Goal: Transaction & Acquisition: Purchase product/service

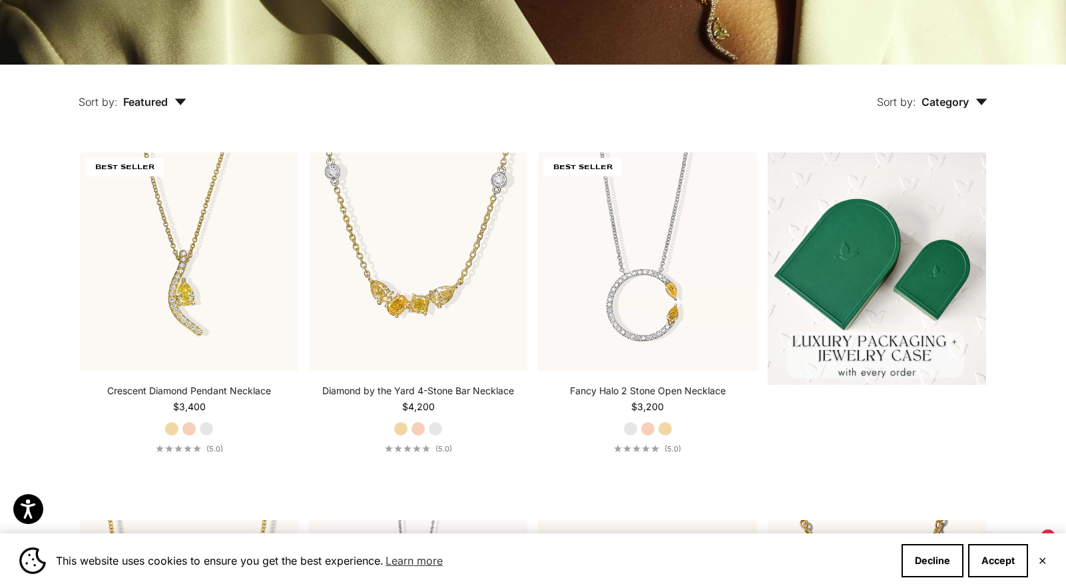
scroll to position [324, 0]
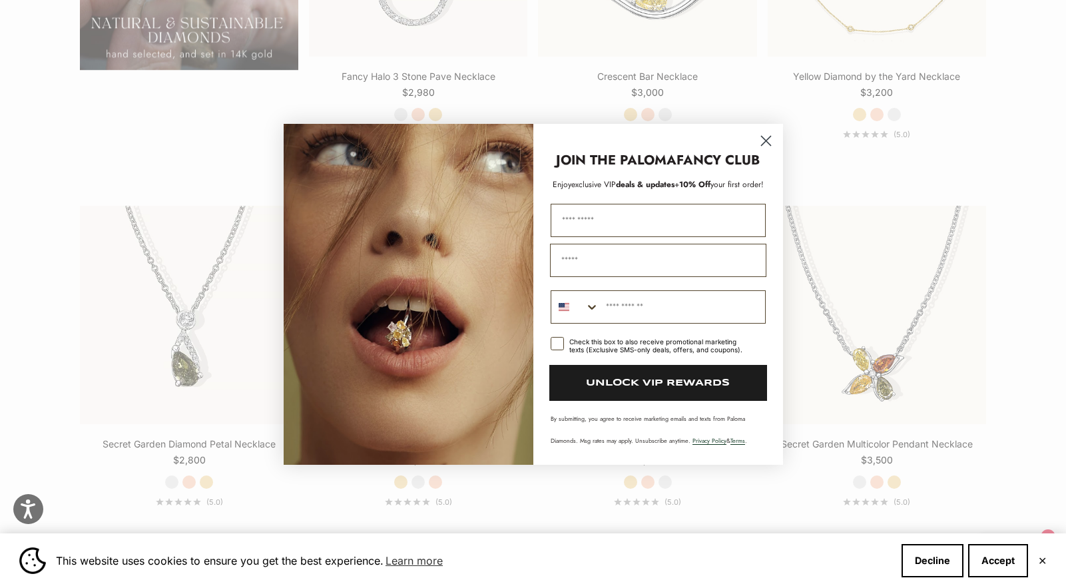
scroll to position [1353, 0]
drag, startPoint x: 759, startPoint y: 138, endPoint x: 391, endPoint y: 165, distance: 369.1
click at [759, 138] on circle "Close dialog" at bounding box center [765, 140] width 22 height 22
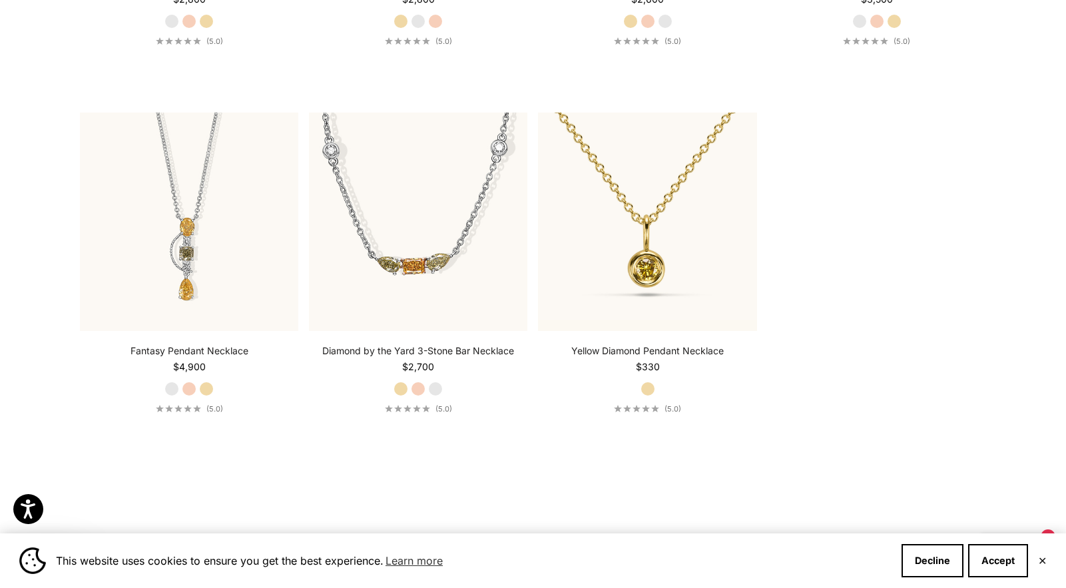
scroll to position [1813, 0]
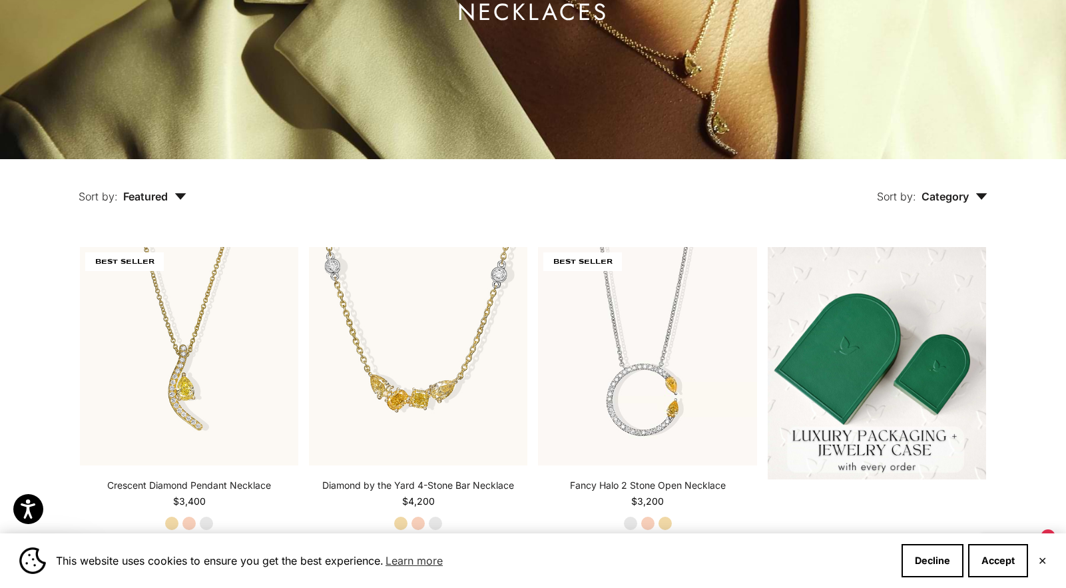
scroll to position [0, 0]
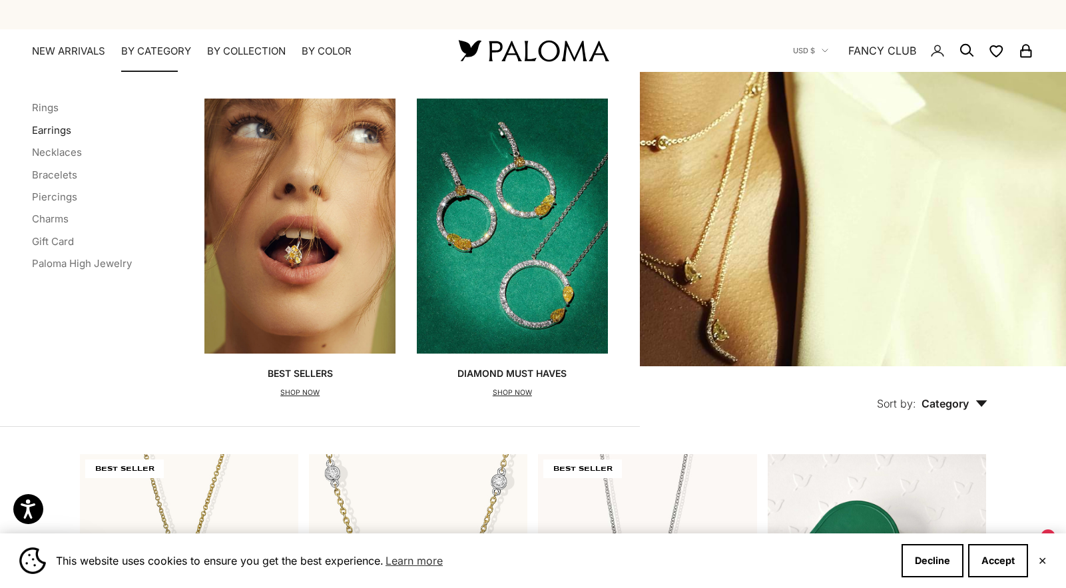
click at [37, 134] on link "Earrings" at bounding box center [51, 130] width 39 height 13
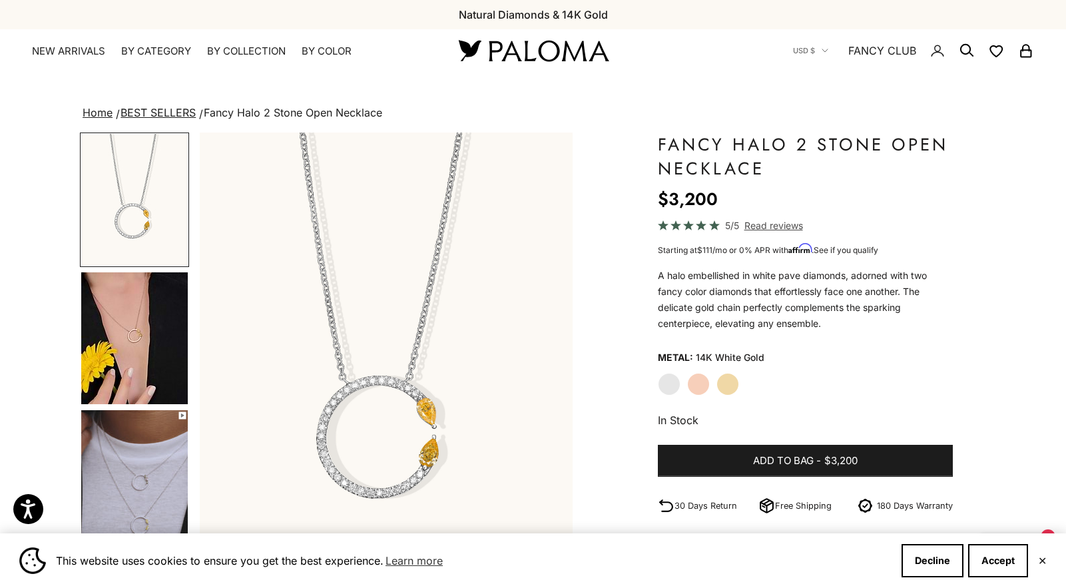
drag, startPoint x: 891, startPoint y: 349, endPoint x: 882, endPoint y: 333, distance: 19.1
click at [891, 349] on div "Metal: 14K White Gold" at bounding box center [805, 357] width 295 height 20
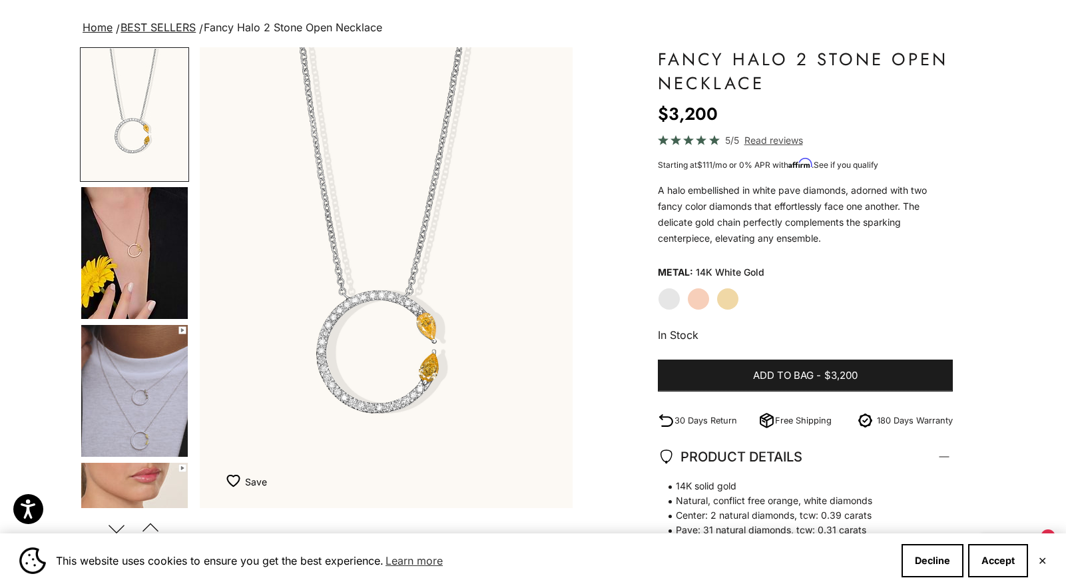
scroll to position [88, 0]
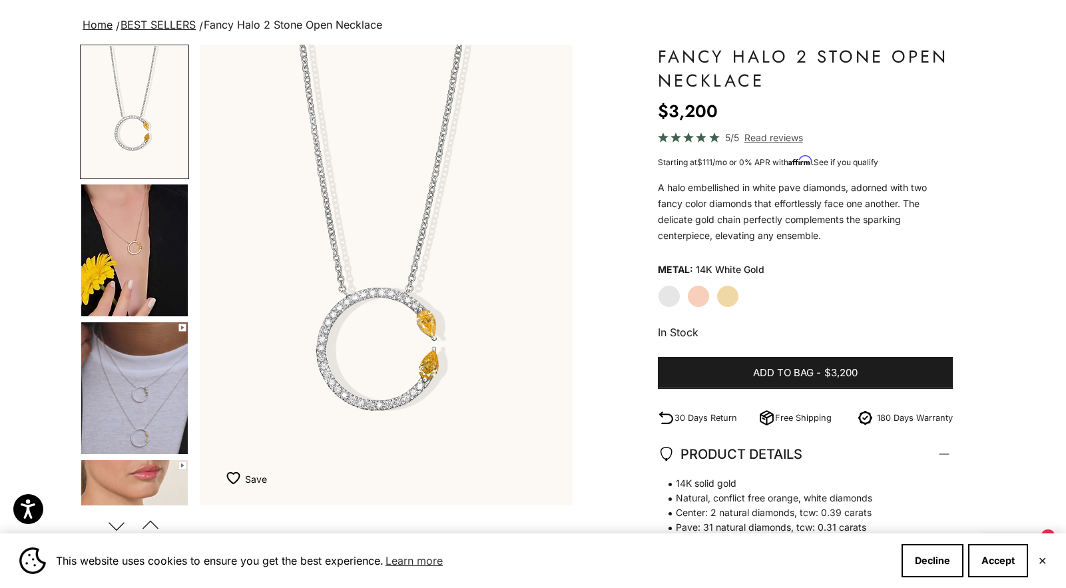
click at [123, 234] on img "Go to item 4" at bounding box center [134, 250] width 106 height 132
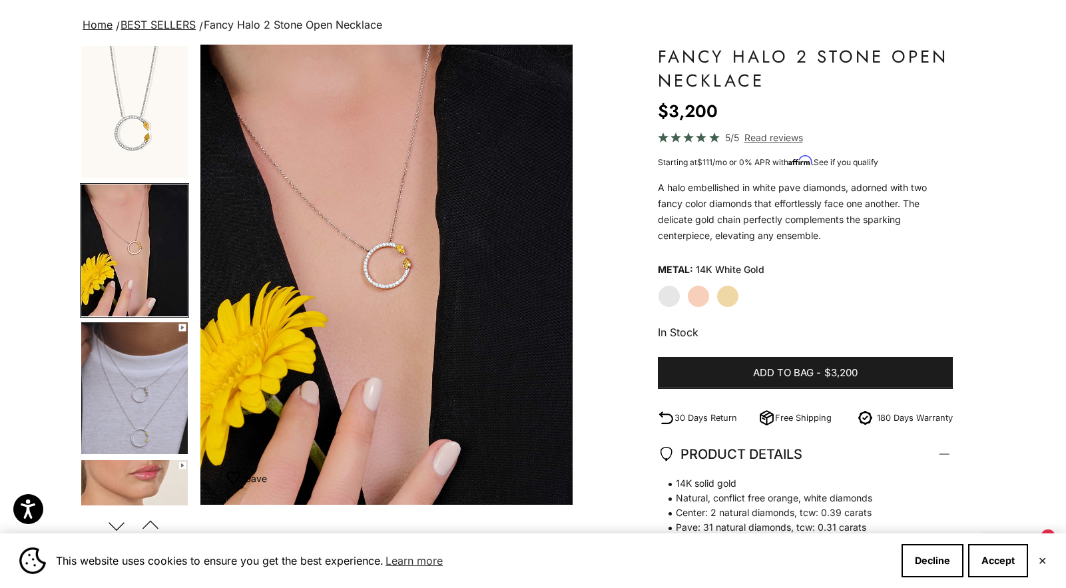
click at [142, 406] on img "Go to item 5" at bounding box center [134, 388] width 106 height 132
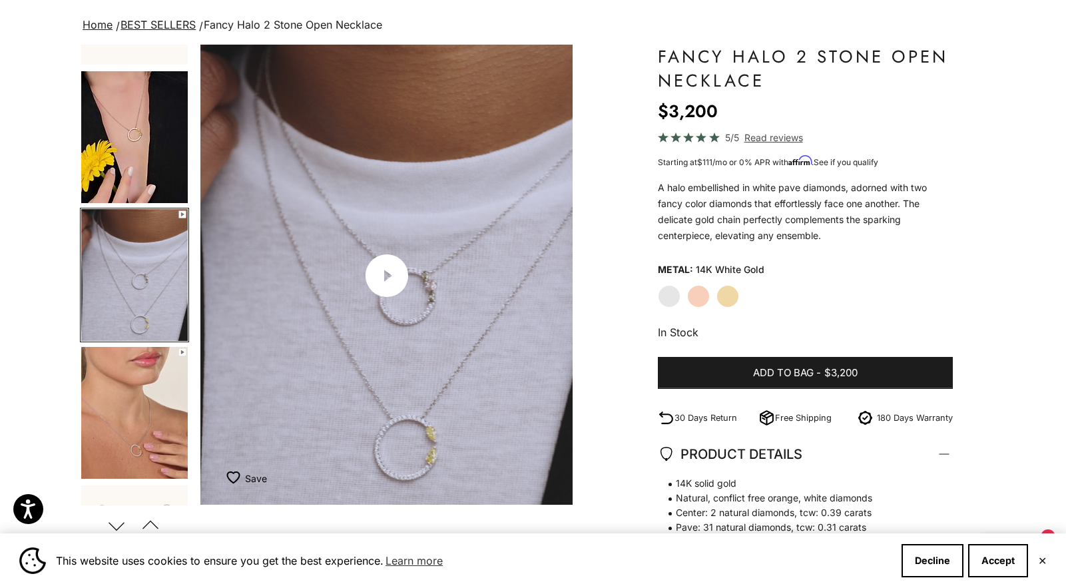
scroll to position [0, 777]
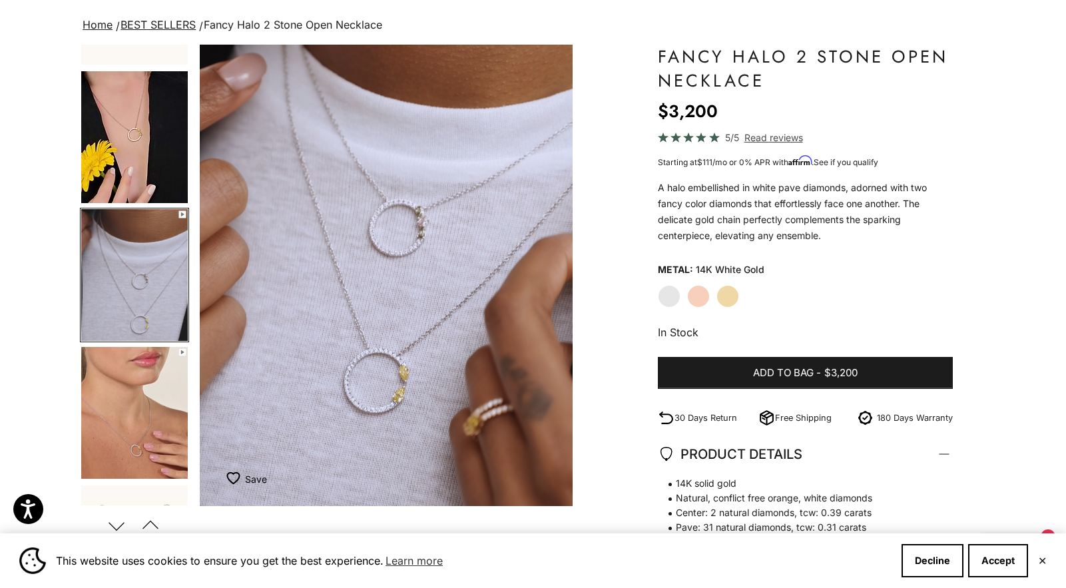
click at [126, 455] on img "Go to item 6" at bounding box center [134, 413] width 106 height 132
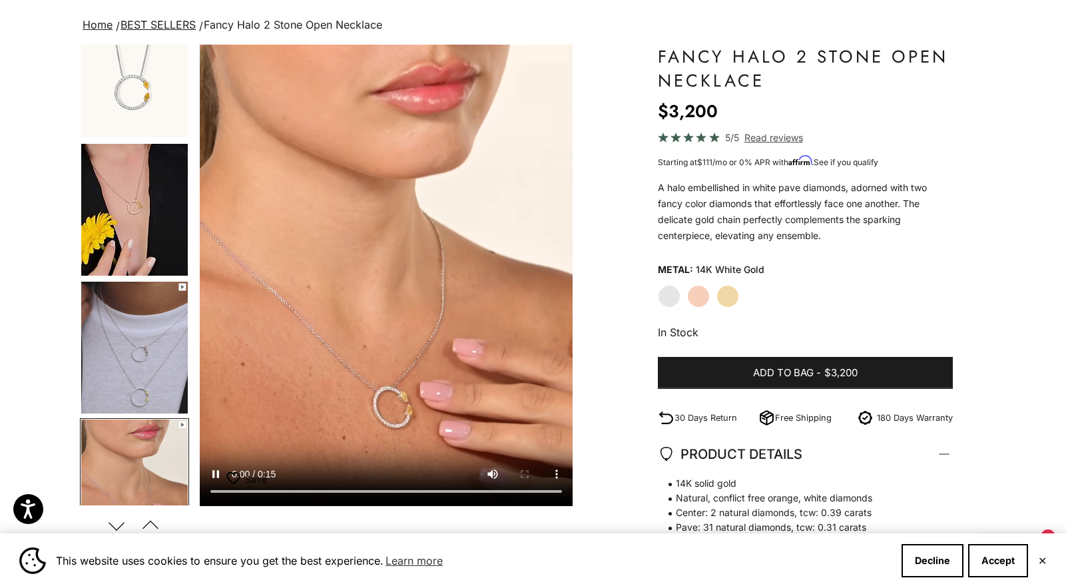
scroll to position [0, 0]
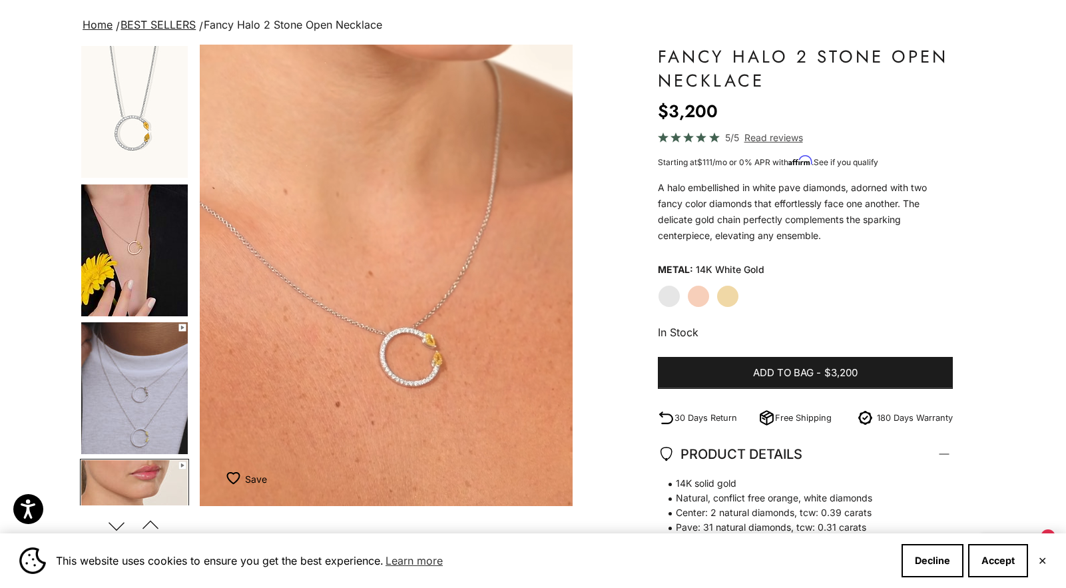
click at [148, 164] on img "Go to item 1" at bounding box center [134, 112] width 106 height 132
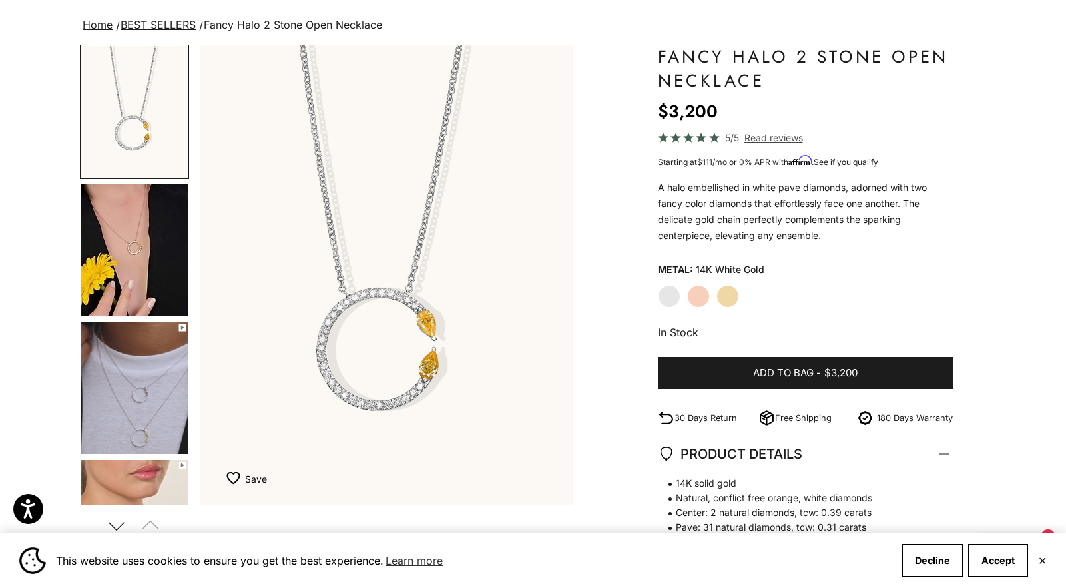
click at [697, 297] on label "Rose Gold" at bounding box center [698, 296] width 23 height 23
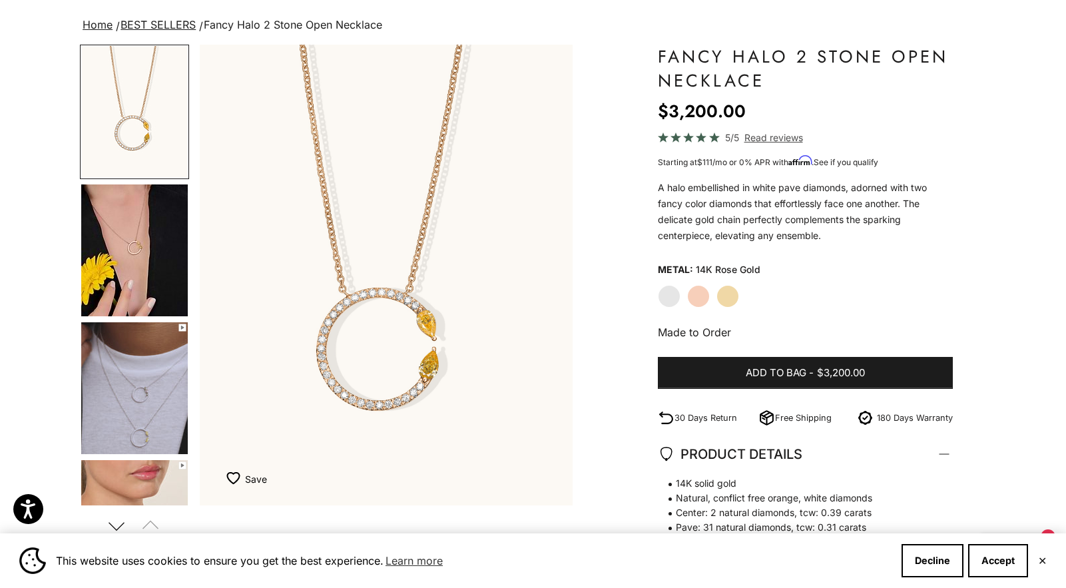
click at [725, 298] on label "Yellow Gold" at bounding box center [727, 296] width 23 height 23
click at [693, 296] on label "Rose Gold" at bounding box center [698, 296] width 23 height 23
click at [675, 296] on label "White Gold" at bounding box center [669, 296] width 23 height 23
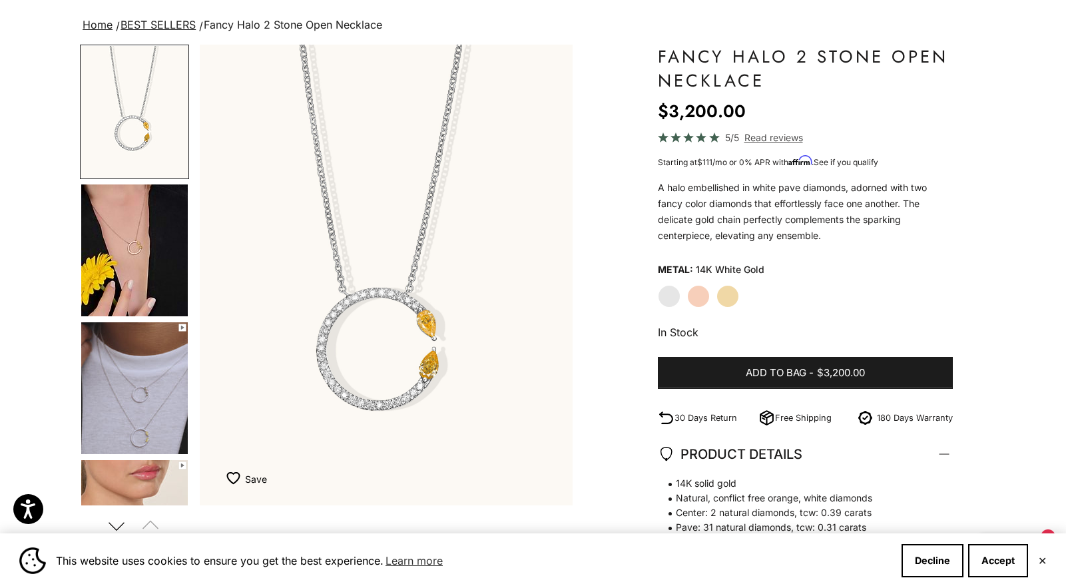
click at [729, 296] on label "Yellow Gold" at bounding box center [727, 296] width 23 height 23
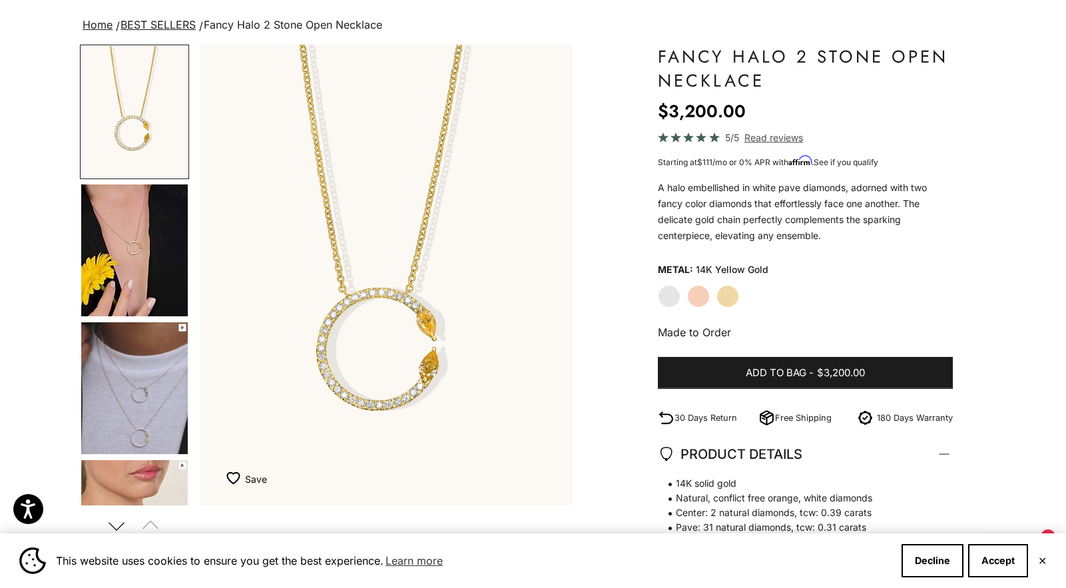
click at [761, 300] on div "White Gold Rose Gold Yellow Gold" at bounding box center [805, 296] width 295 height 23
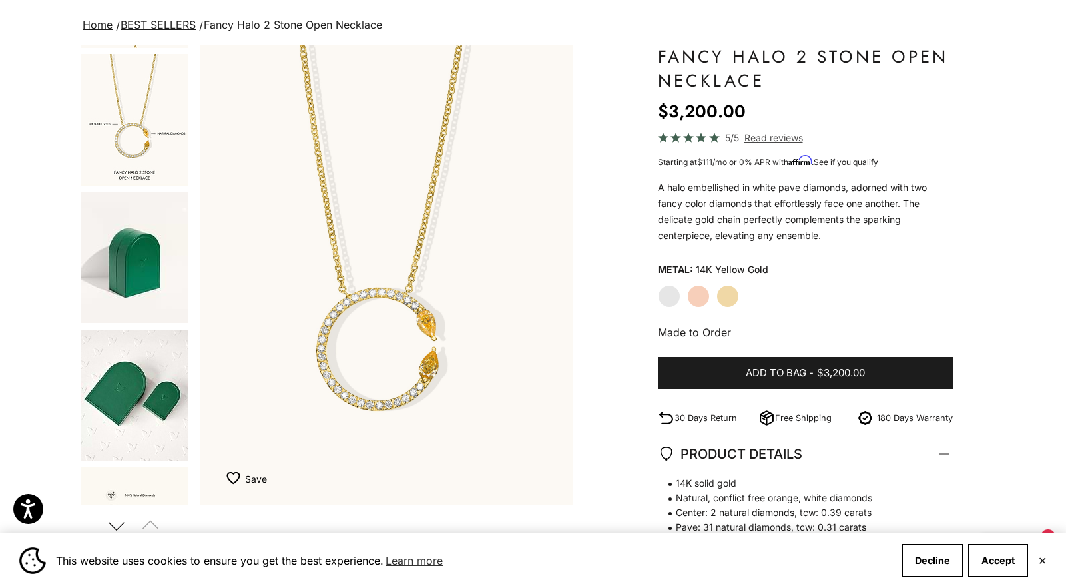
scroll to position [901, 0]
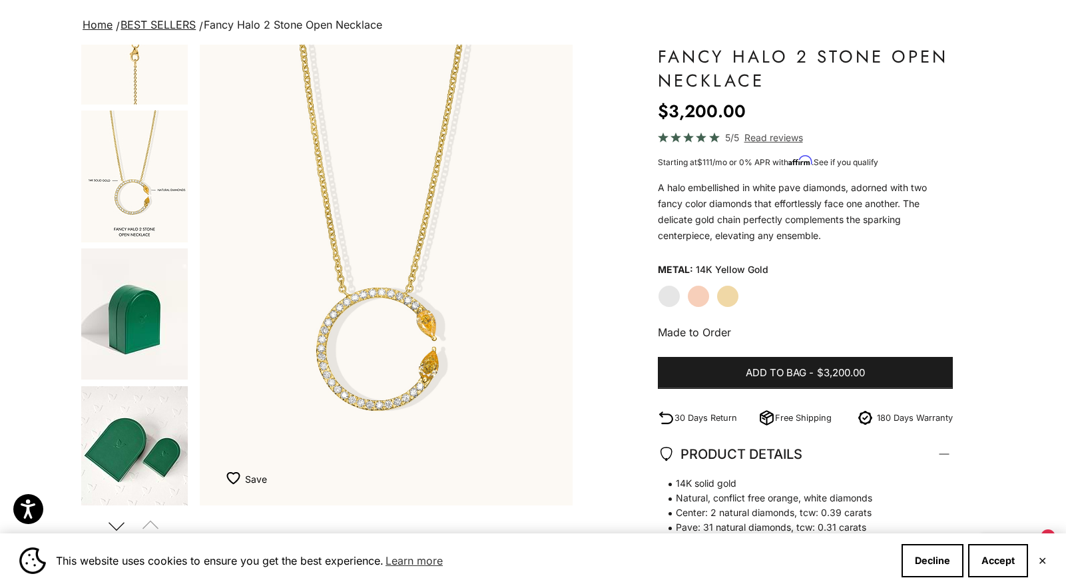
click at [142, 201] on img "Go to item 14" at bounding box center [134, 176] width 106 height 132
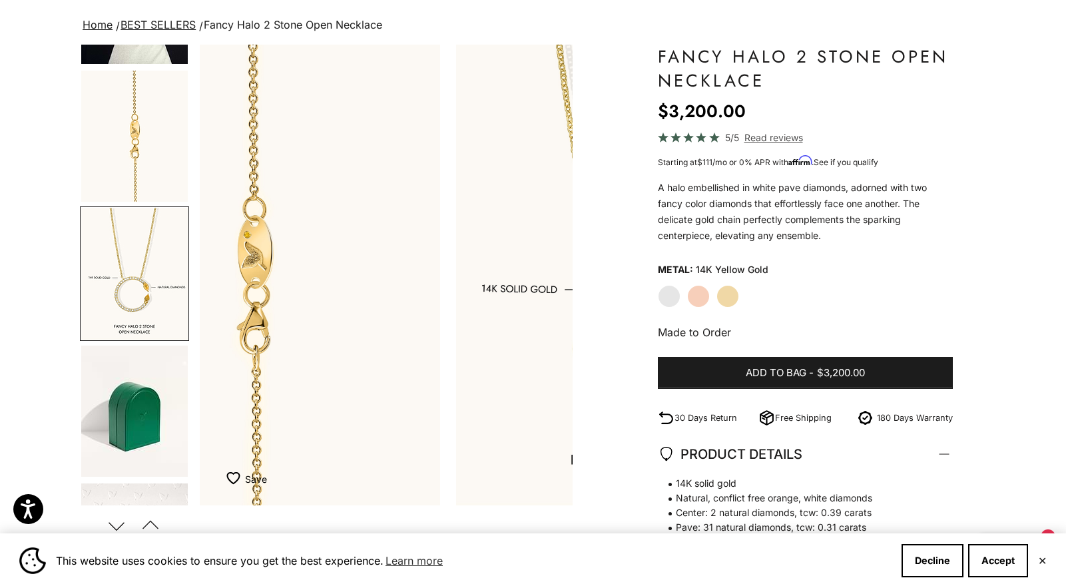
scroll to position [0, 2720]
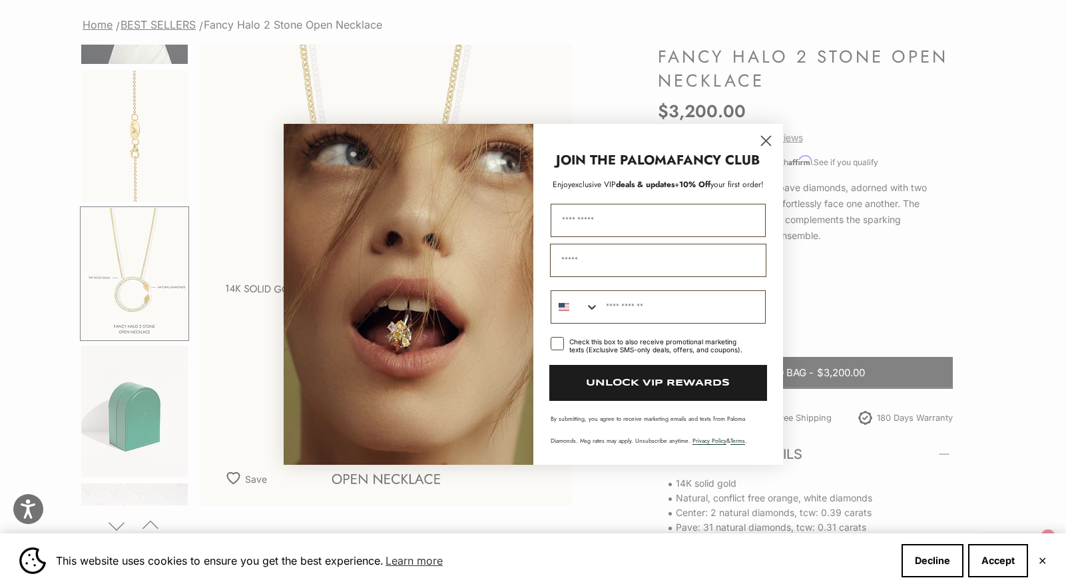
drag, startPoint x: 765, startPoint y: 144, endPoint x: 765, endPoint y: 154, distance: 10.0
click at [765, 144] on circle "Close dialog" at bounding box center [765, 140] width 22 height 22
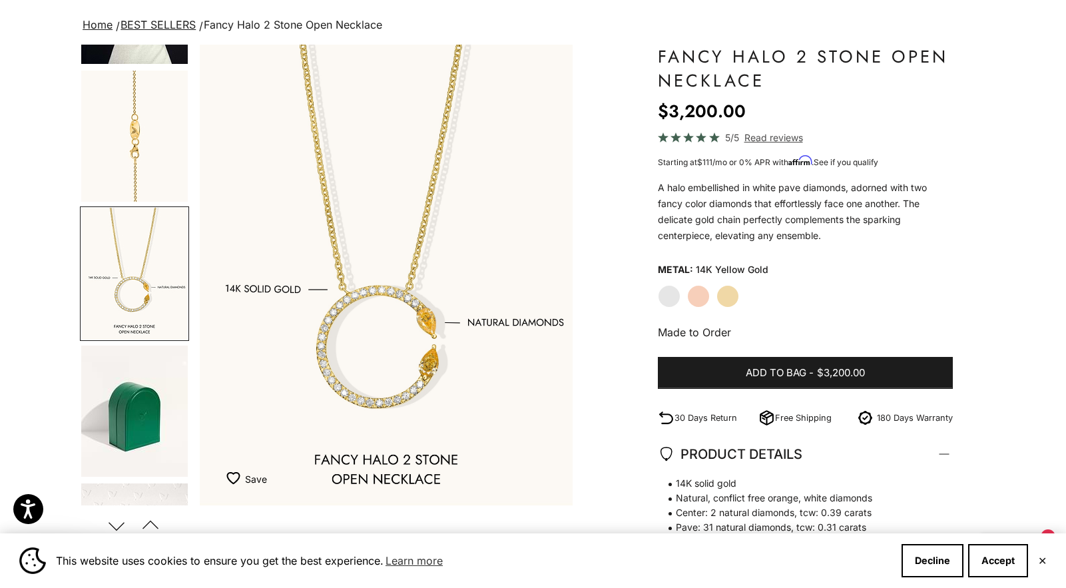
drag, startPoint x: 799, startPoint y: 306, endPoint x: 766, endPoint y: 302, distance: 33.6
click at [793, 306] on div "White Gold Rose Gold Yellow Gold" at bounding box center [805, 296] width 295 height 23
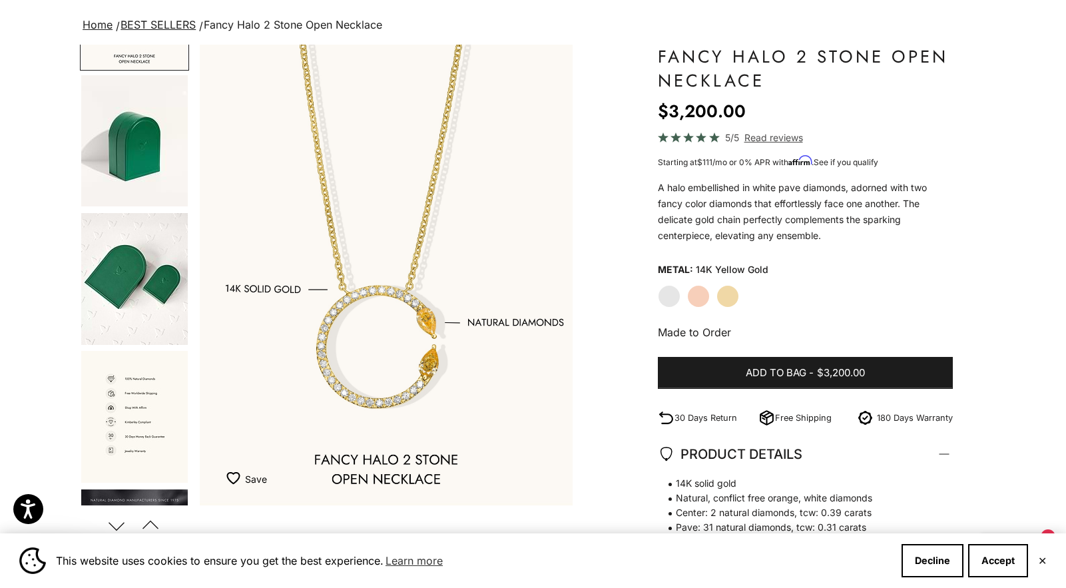
scroll to position [1199, 0]
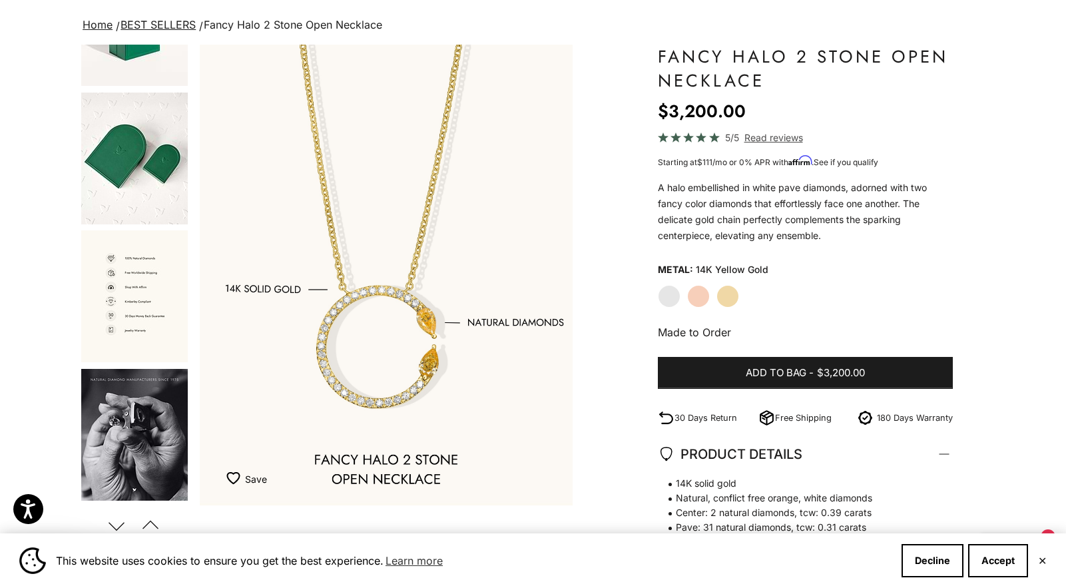
click at [122, 251] on img "Go to item 17" at bounding box center [134, 296] width 106 height 132
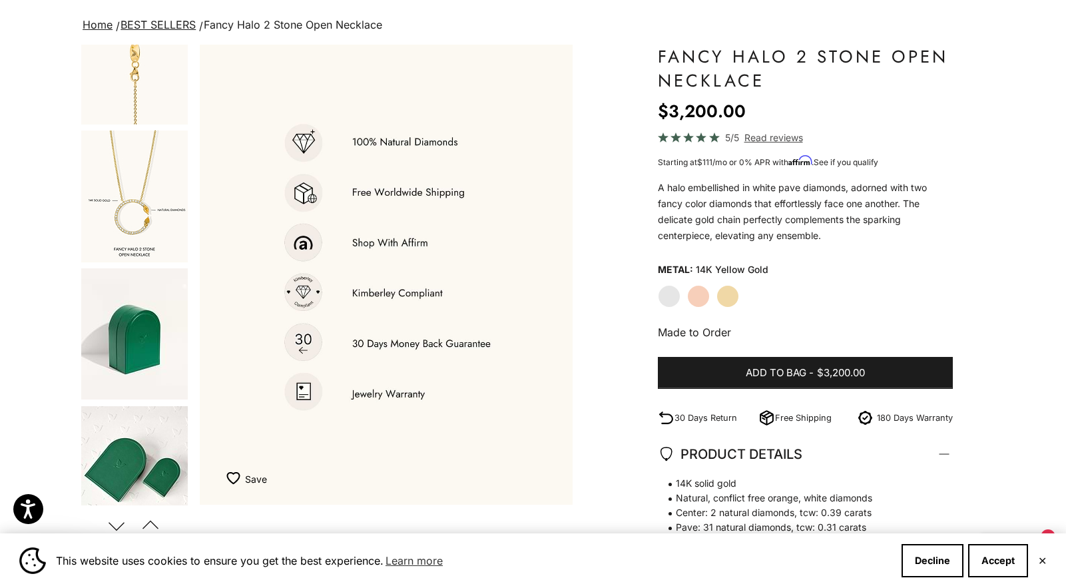
scroll to position [879, 0]
click at [122, 251] on img "Go to item 14" at bounding box center [134, 198] width 106 height 132
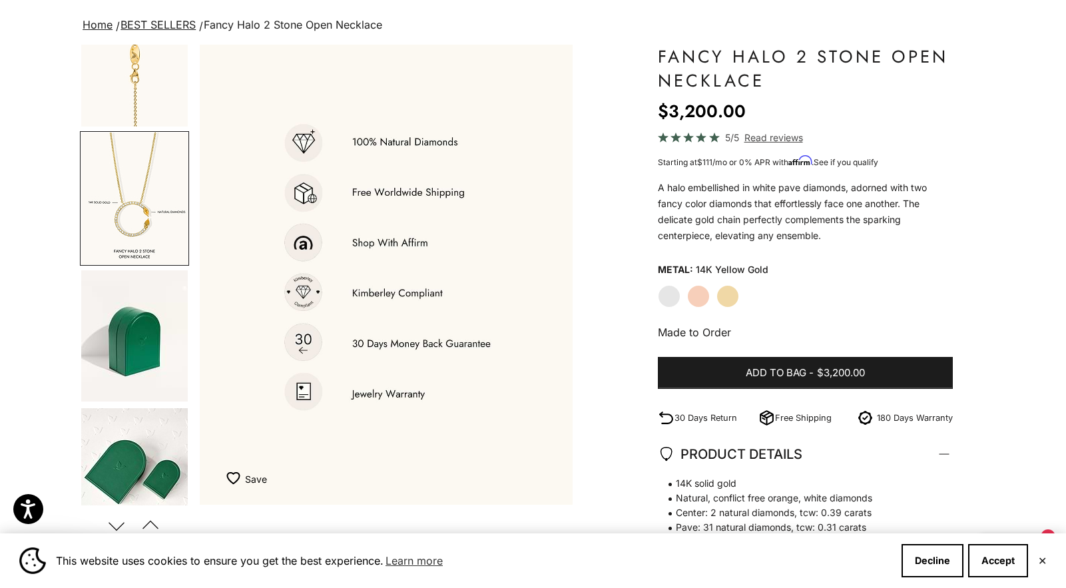
scroll to position [0, 0]
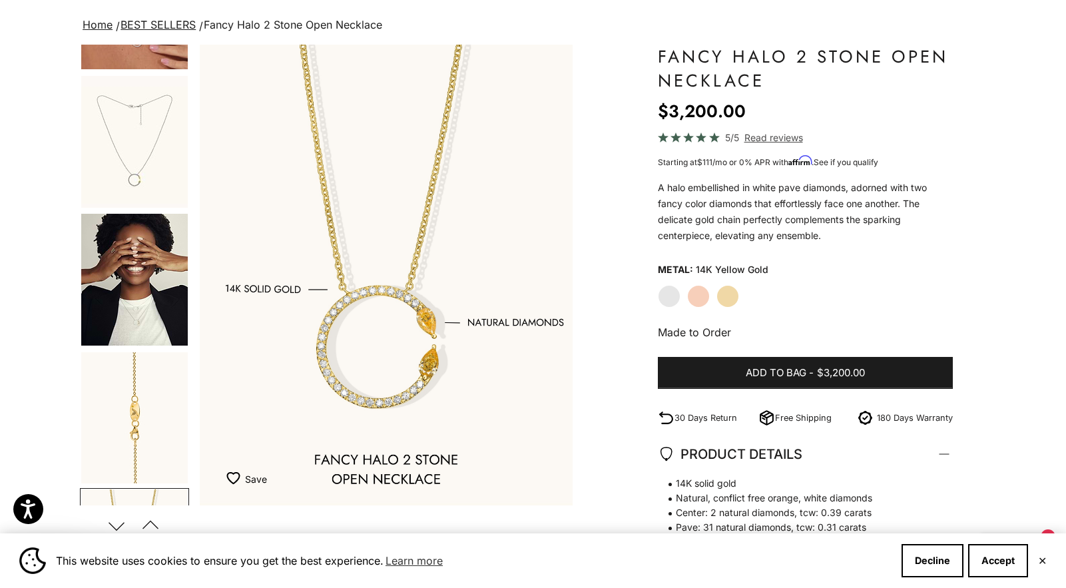
click at [122, 251] on img "Go to item 8" at bounding box center [134, 280] width 106 height 132
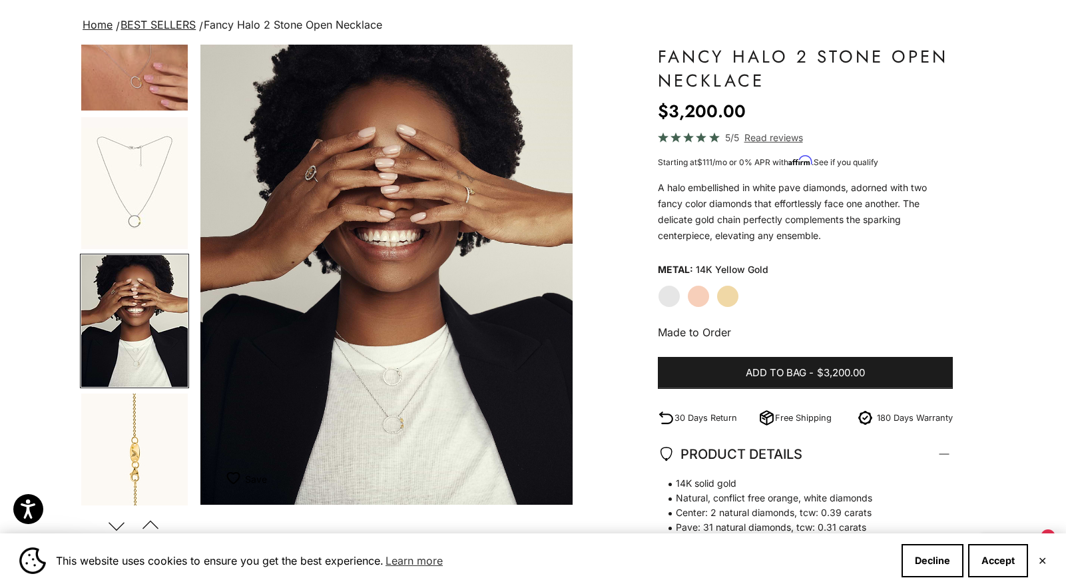
click at [122, 251] on product-gallery-navigation at bounding box center [134, 275] width 109 height 461
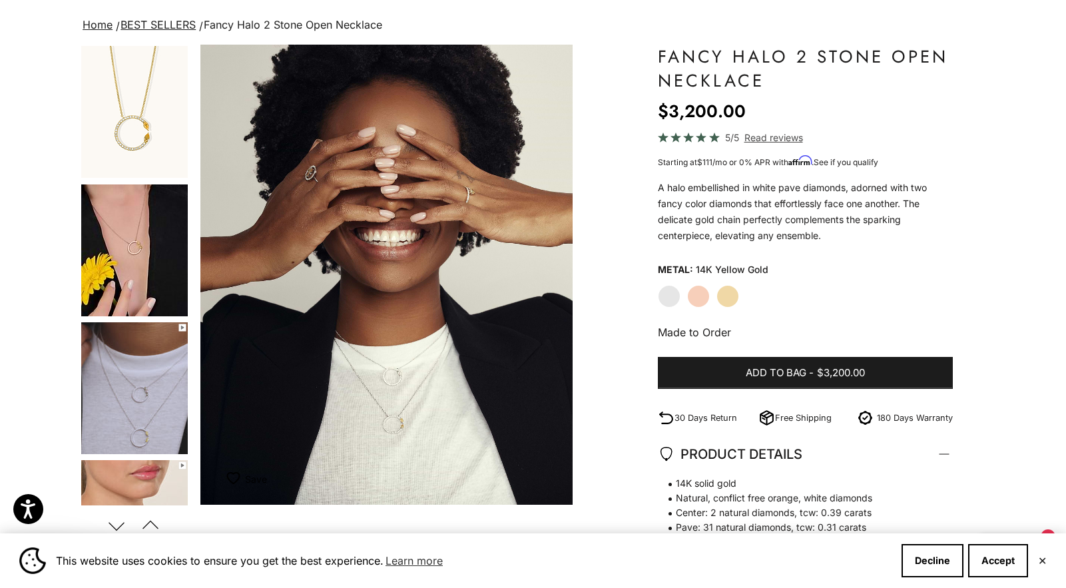
click at [662, 297] on label "White Gold" at bounding box center [669, 296] width 23 height 23
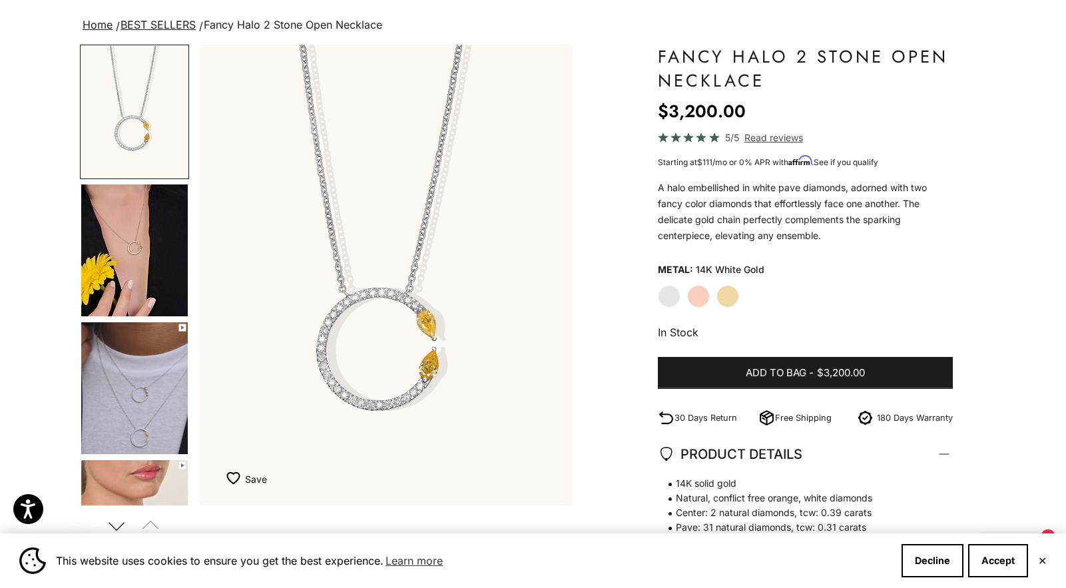
click at [723, 300] on label "Yellow Gold" at bounding box center [727, 296] width 23 height 23
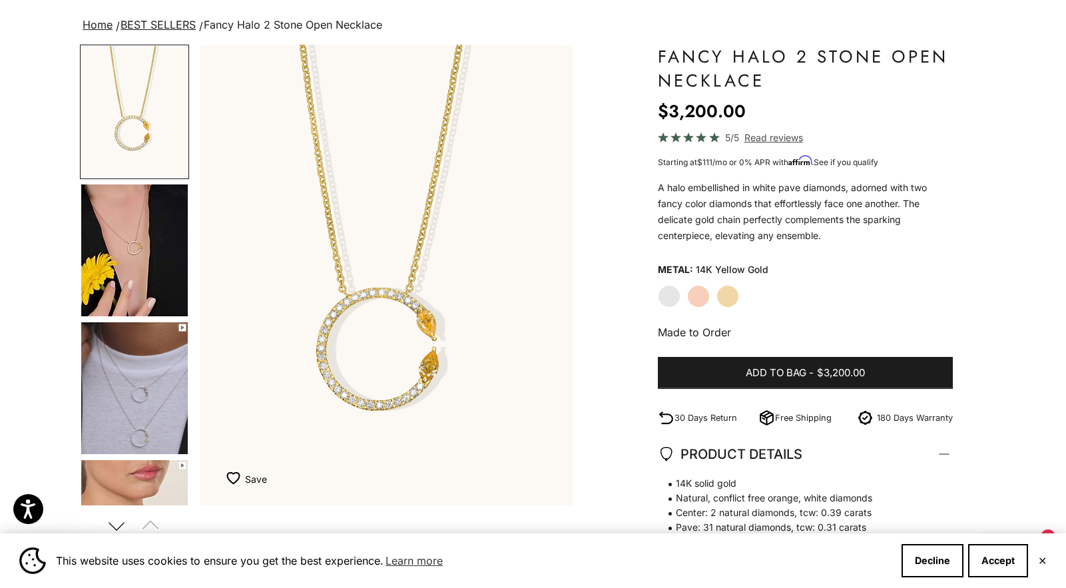
click at [677, 300] on label "White Gold" at bounding box center [669, 296] width 23 height 23
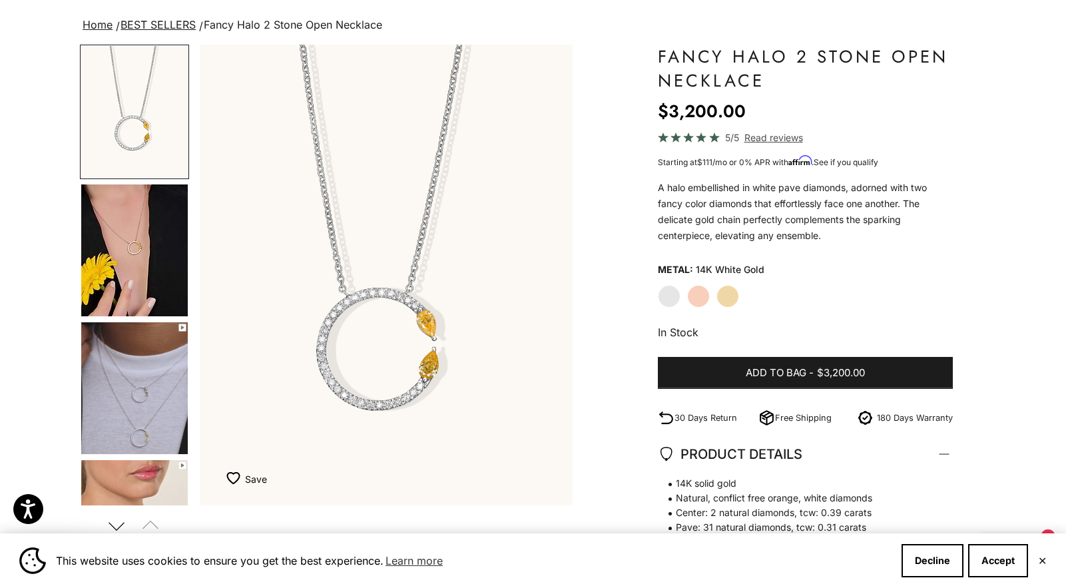
click at [735, 299] on label "Yellow Gold" at bounding box center [727, 296] width 23 height 23
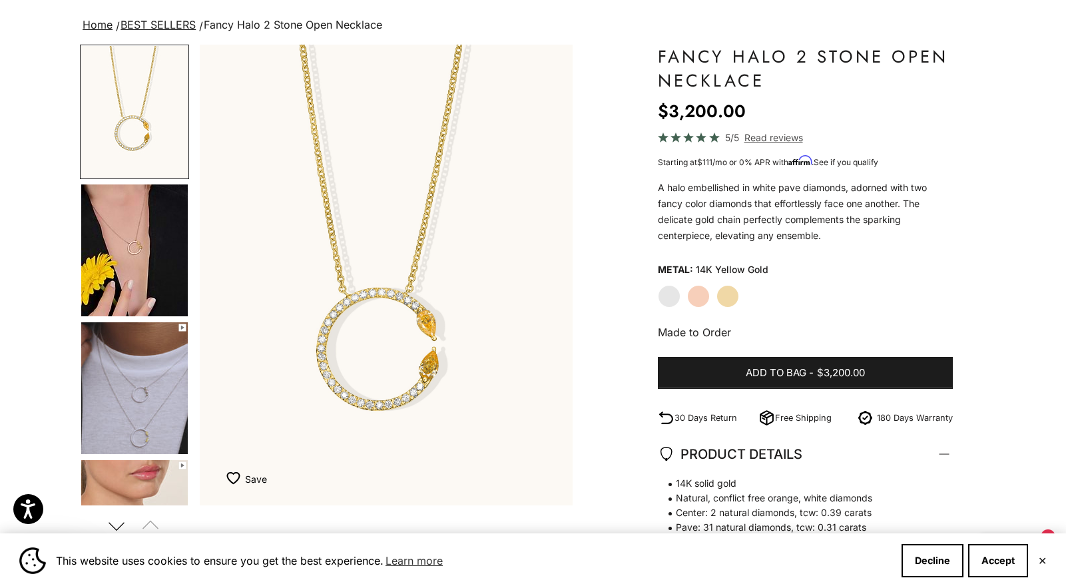
drag, startPoint x: 668, startPoint y: 294, endPoint x: 703, endPoint y: 294, distance: 35.3
click at [668, 294] on label "White Gold" at bounding box center [669, 296] width 23 height 23
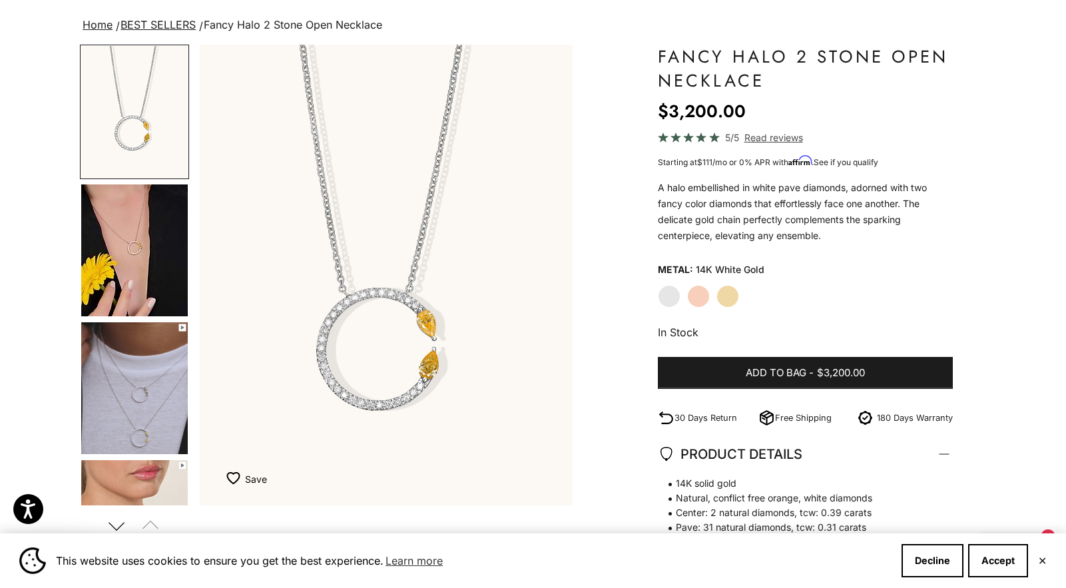
click at [837, 296] on div "White Gold Rose Gold Yellow Gold" at bounding box center [805, 296] width 295 height 23
drag, startPoint x: 729, startPoint y: 297, endPoint x: 785, endPoint y: 300, distance: 55.3
click at [729, 297] on label "Yellow Gold" at bounding box center [727, 296] width 23 height 23
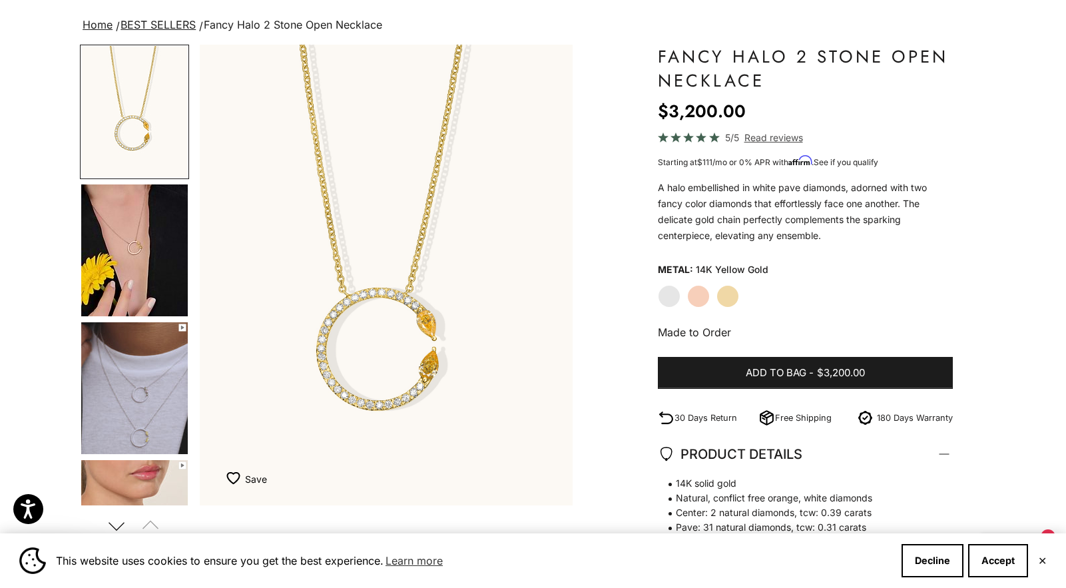
drag, startPoint x: 795, startPoint y: 301, endPoint x: 809, endPoint y: 300, distance: 14.0
click at [795, 301] on div "White Gold Rose Gold Yellow Gold" at bounding box center [805, 296] width 295 height 23
click at [829, 300] on div "White Gold Rose Gold Yellow Gold" at bounding box center [805, 296] width 295 height 23
click at [830, 300] on div "White Gold Rose Gold Yellow Gold" at bounding box center [805, 296] width 295 height 23
click at [662, 299] on label "White Gold" at bounding box center [669, 296] width 23 height 23
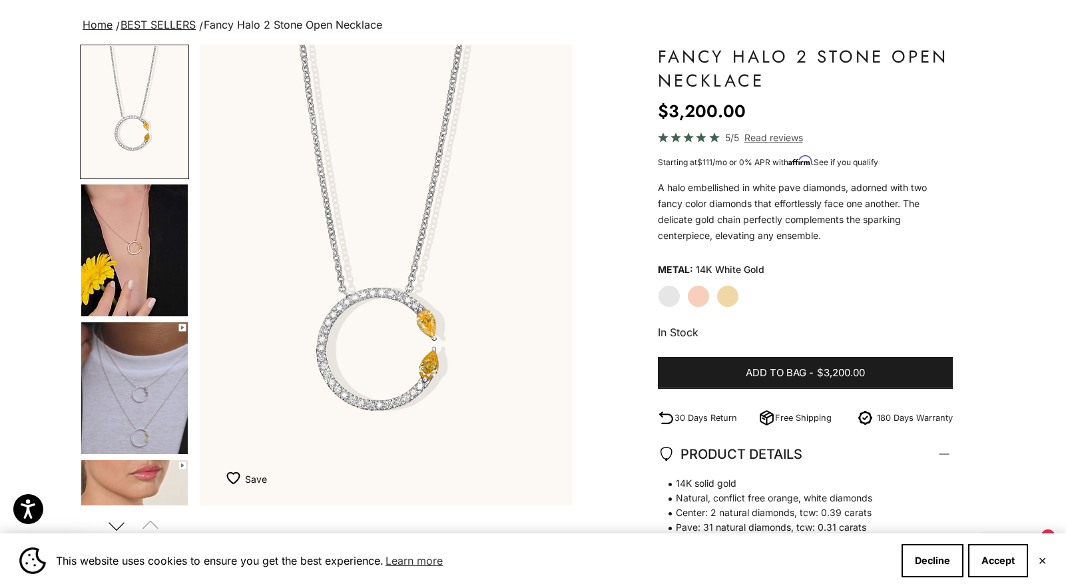
drag, startPoint x: 732, startPoint y: 293, endPoint x: 847, endPoint y: 262, distance: 119.3
click at [733, 292] on label "Yellow Gold" at bounding box center [727, 296] width 23 height 23
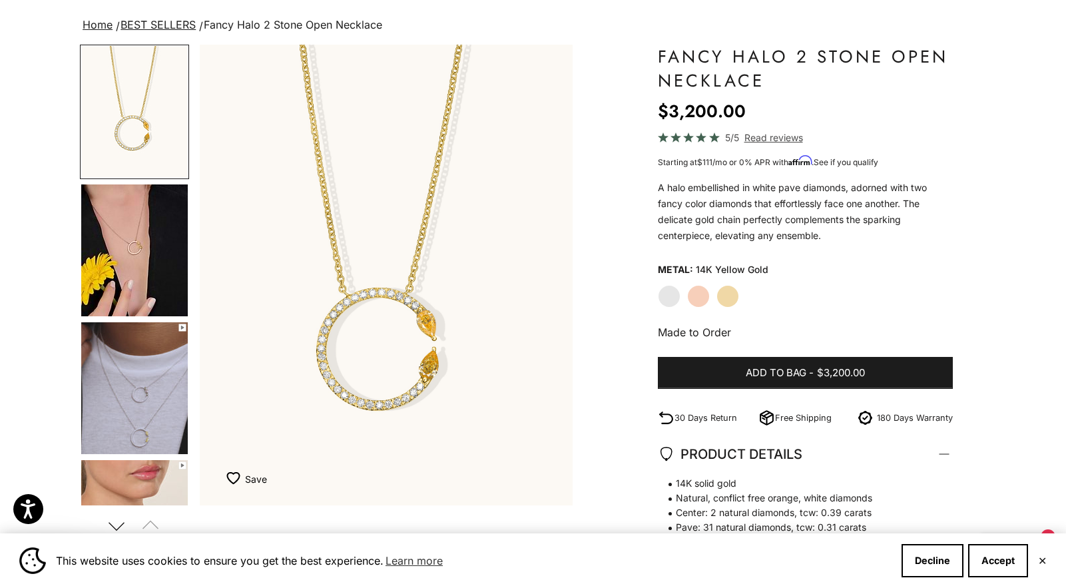
drag, startPoint x: 860, startPoint y: 264, endPoint x: 844, endPoint y: 270, distance: 17.1
click at [859, 265] on div "Metal: 14K Yellow Gold" at bounding box center [805, 270] width 295 height 20
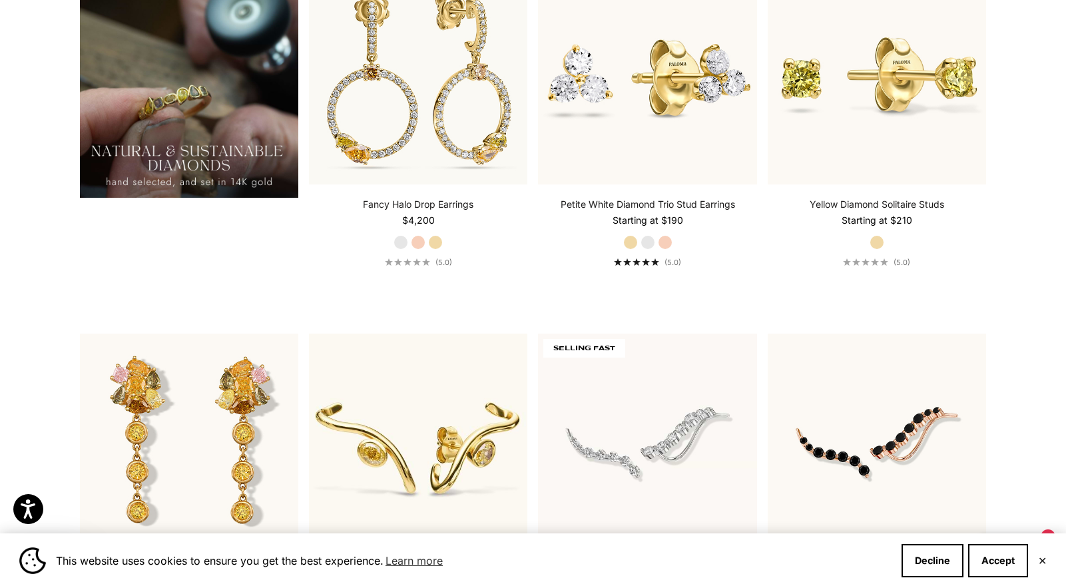
scroll to position [1224, 0]
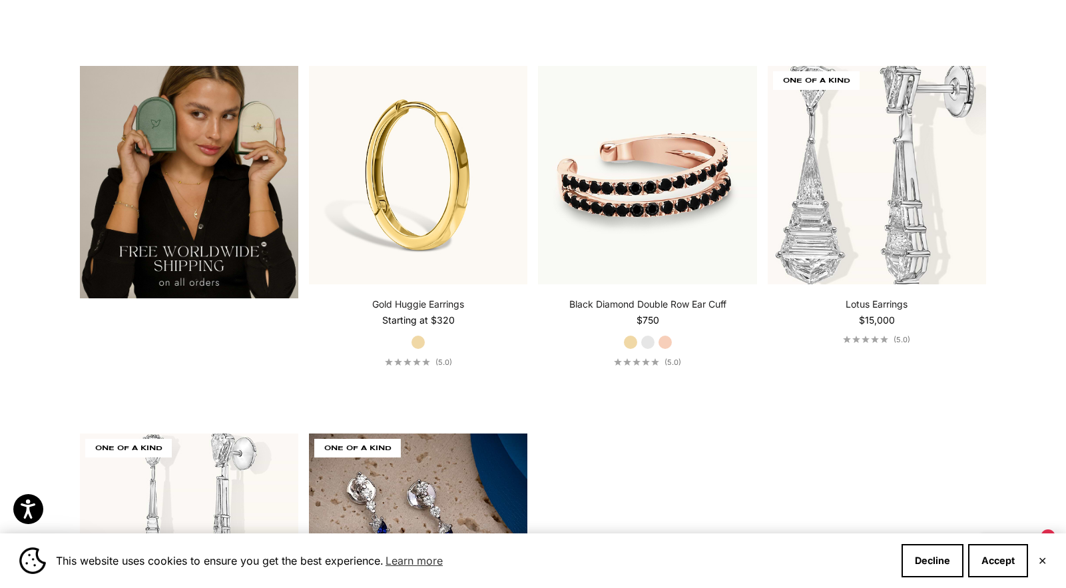
scroll to position [2594, 0]
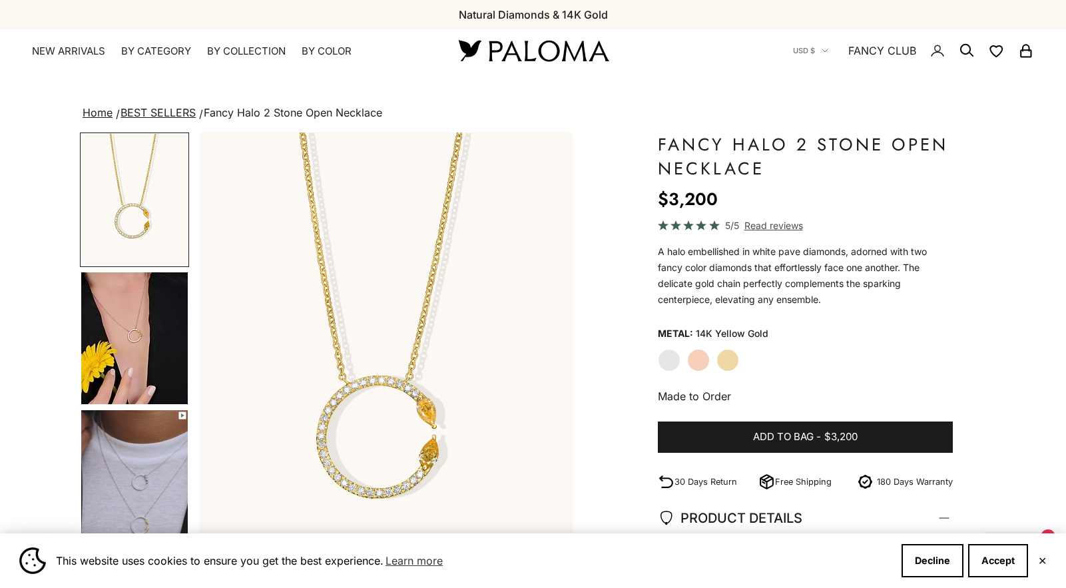
scroll to position [87, 0]
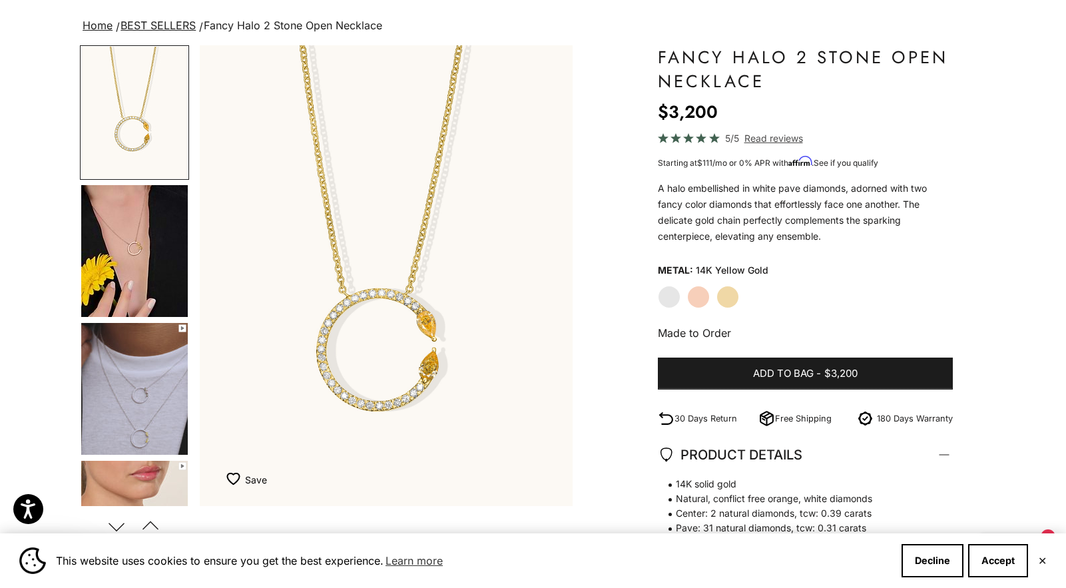
click at [162, 290] on img "Go to item 4" at bounding box center [134, 251] width 106 height 132
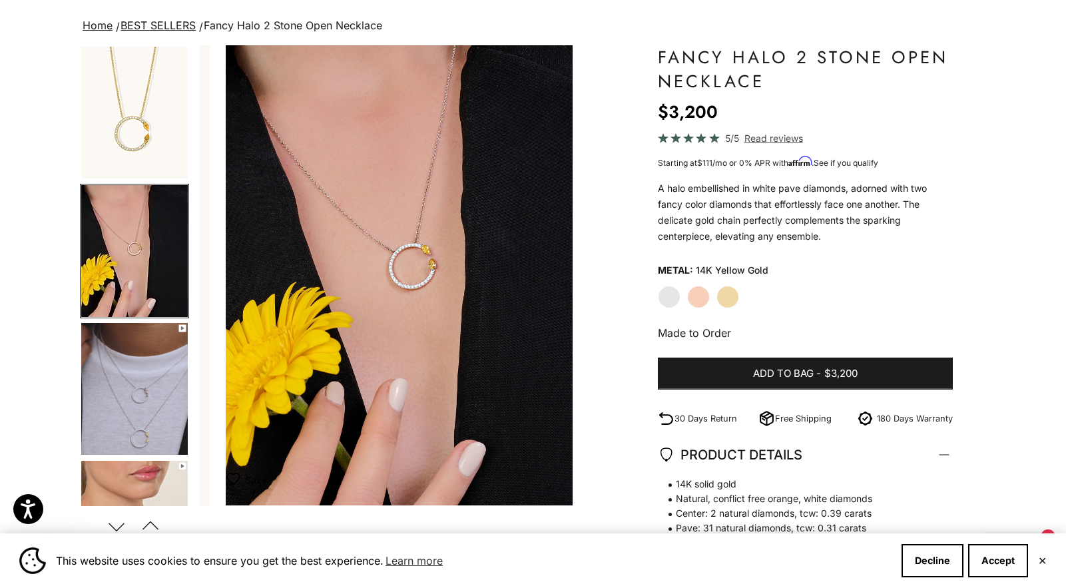
scroll to position [0, 388]
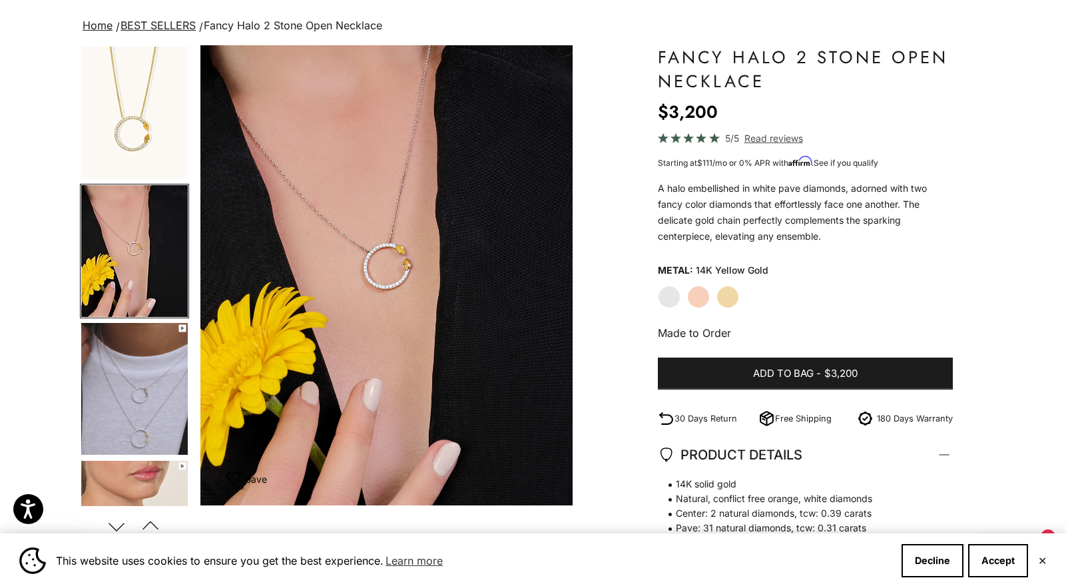
click at [127, 373] on img "Go to item 5" at bounding box center [134, 389] width 106 height 132
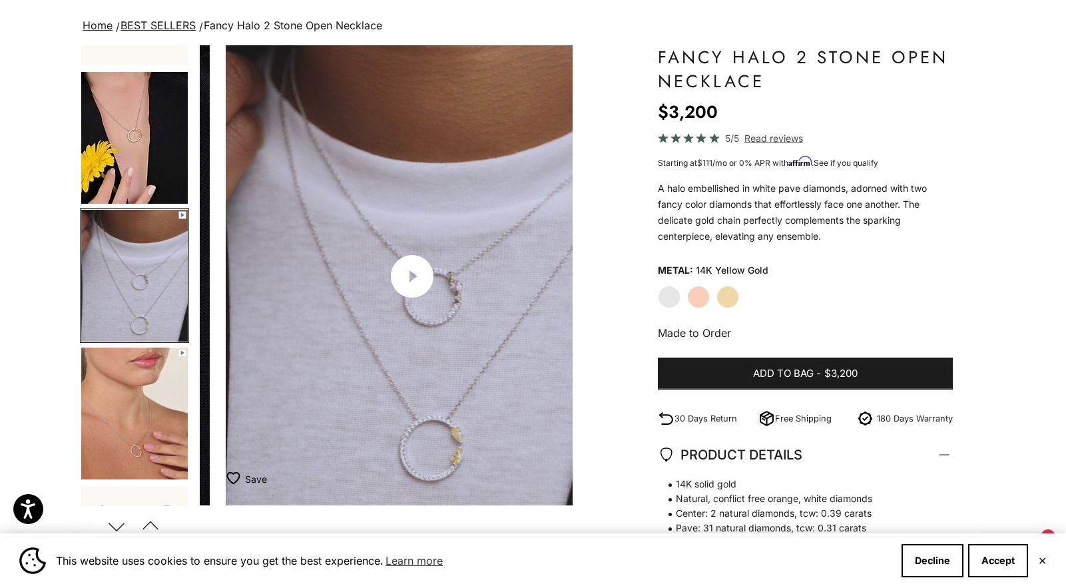
scroll to position [0, 777]
